Goal: Navigation & Orientation: Find specific page/section

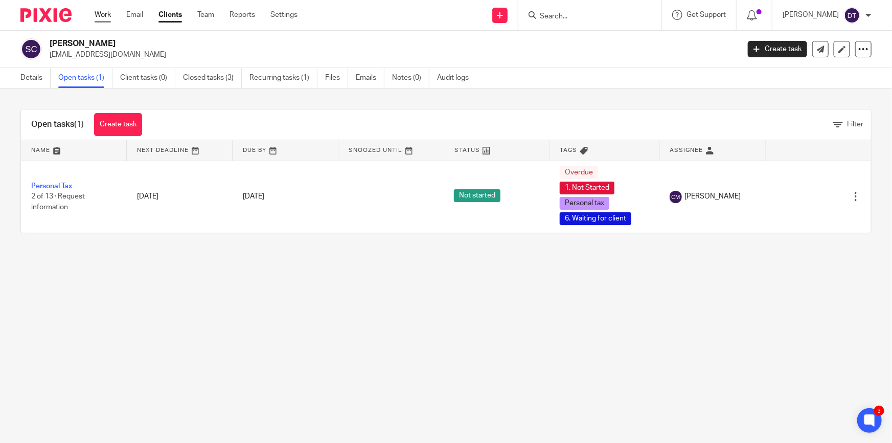
click at [101, 16] on link "Work" at bounding box center [103, 15] width 16 height 10
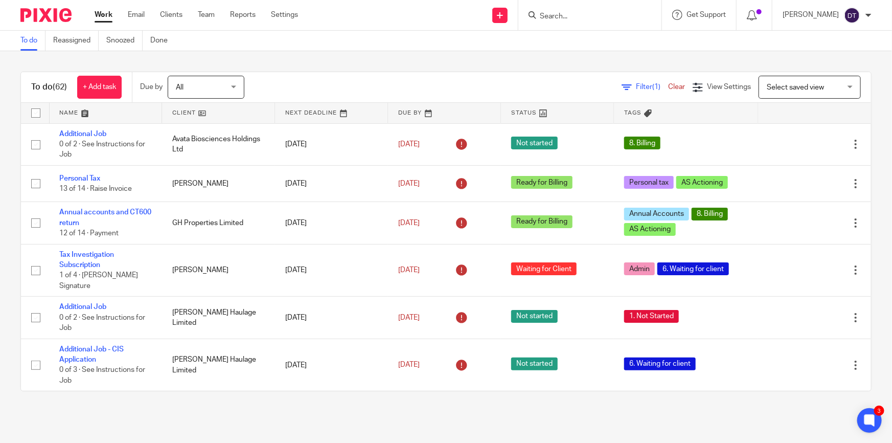
click at [98, 111] on link at bounding box center [106, 113] width 112 height 20
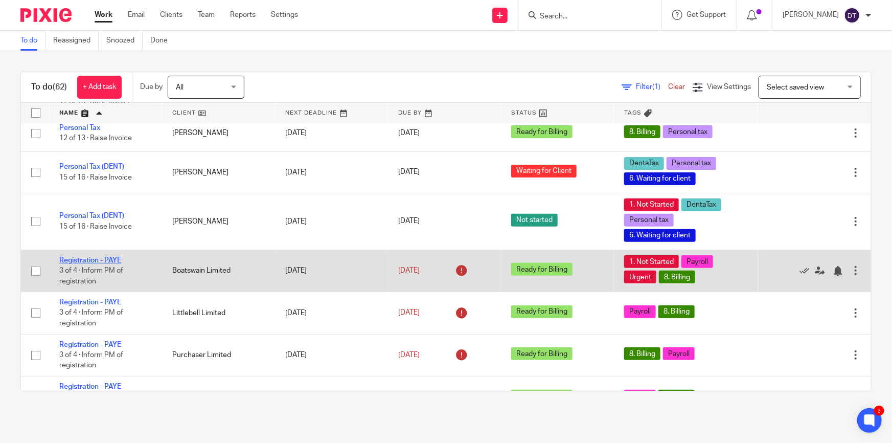
scroll to position [2089, 0]
